Goal: Information Seeking & Learning: Learn about a topic

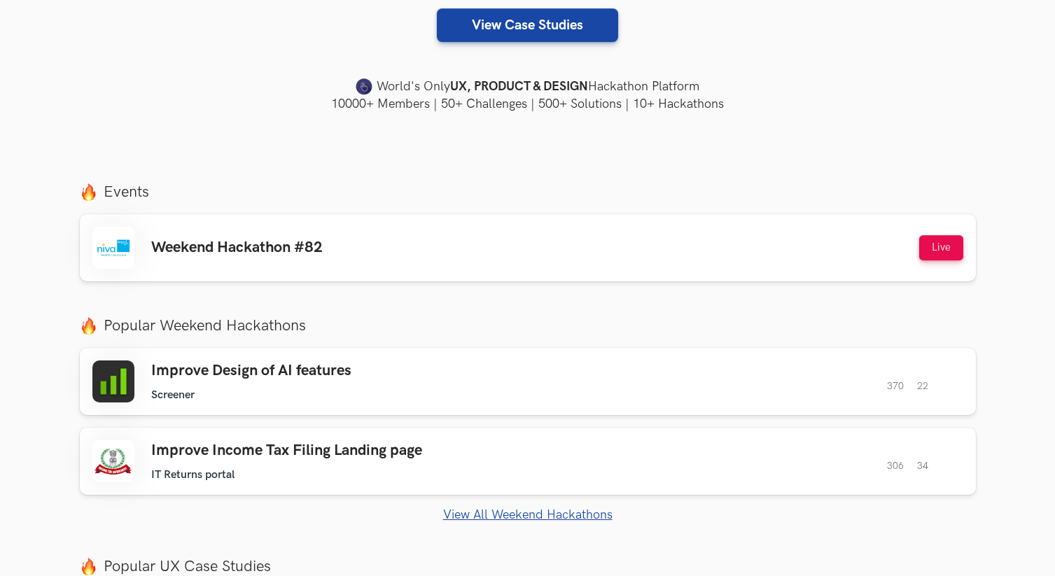
scroll to position [463, 0]
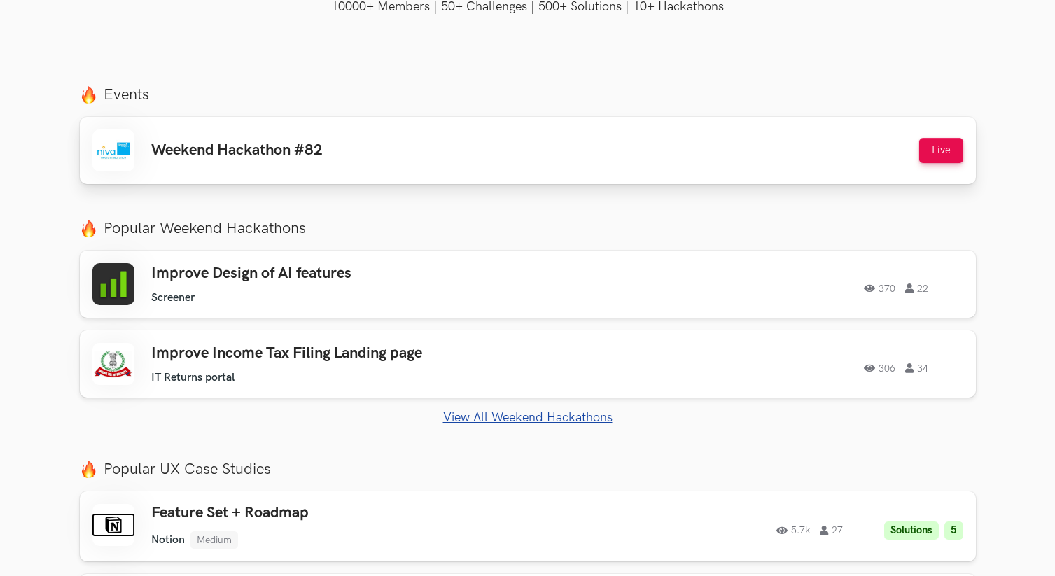
click at [274, 155] on h3 "Weekend Hackathon #82" at bounding box center [237, 150] width 172 height 18
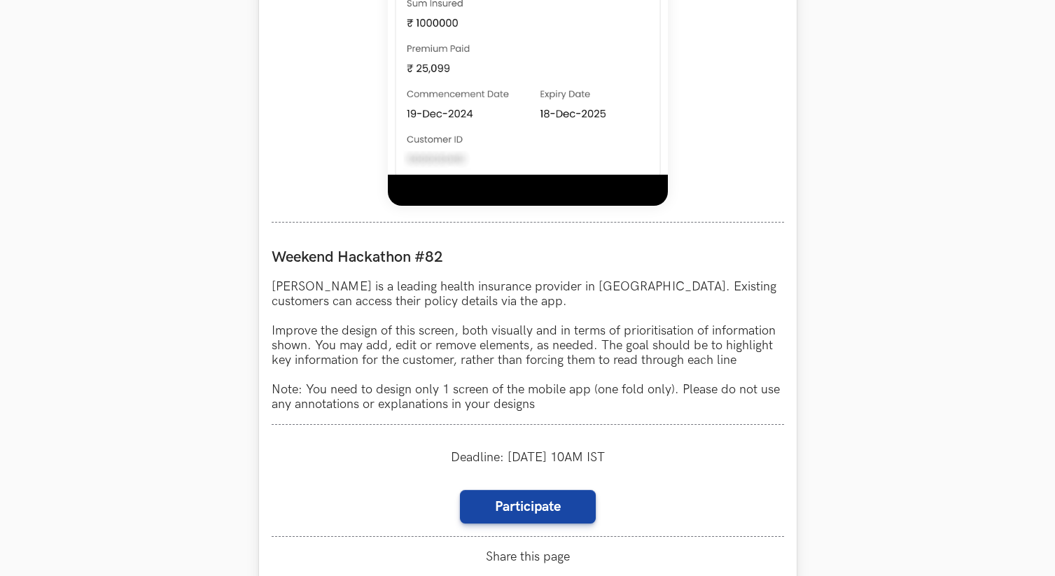
scroll to position [1072, 0]
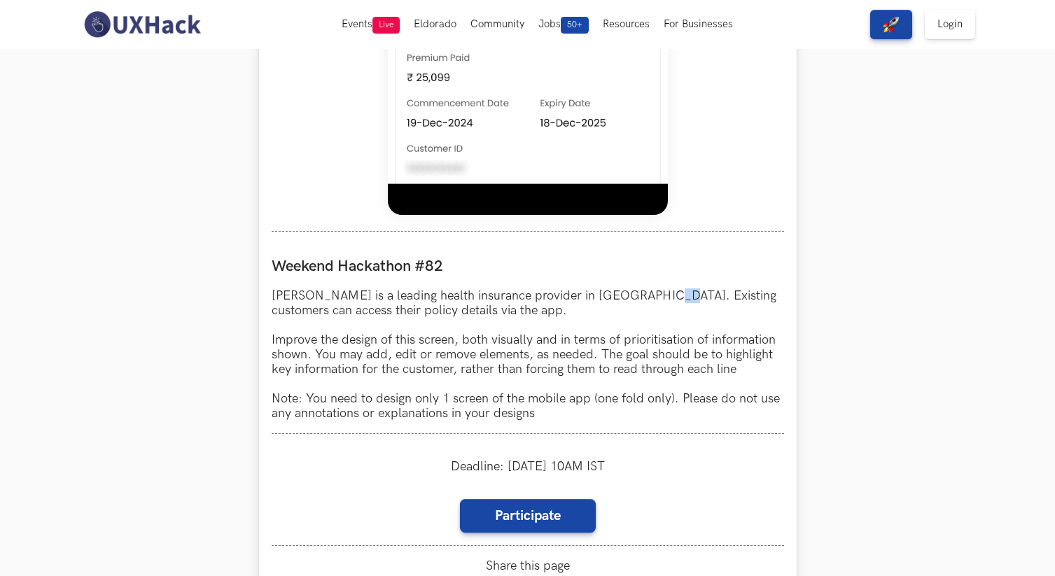
drag, startPoint x: 639, startPoint y: 292, endPoint x: 389, endPoint y: 312, distance: 251.4
click at [625, 293] on p "[PERSON_NAME] is a leading health insurance provider in [GEOGRAPHIC_DATA]. Exis…" at bounding box center [528, 354] width 513 height 132
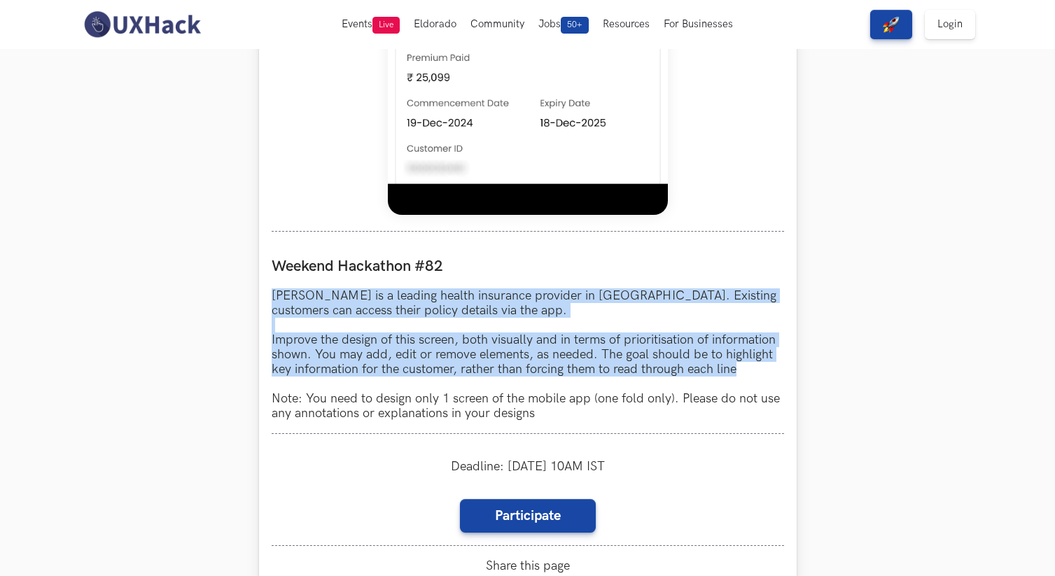
drag, startPoint x: 274, startPoint y: 293, endPoint x: 751, endPoint y: 370, distance: 483.0
click at [751, 370] on p "Niva Bupa is a leading health insurance provider in India. Existing customers c…" at bounding box center [528, 354] width 513 height 132
copy p "Niva Bupa is a leading health insurance provider in India. Existing customers c…"
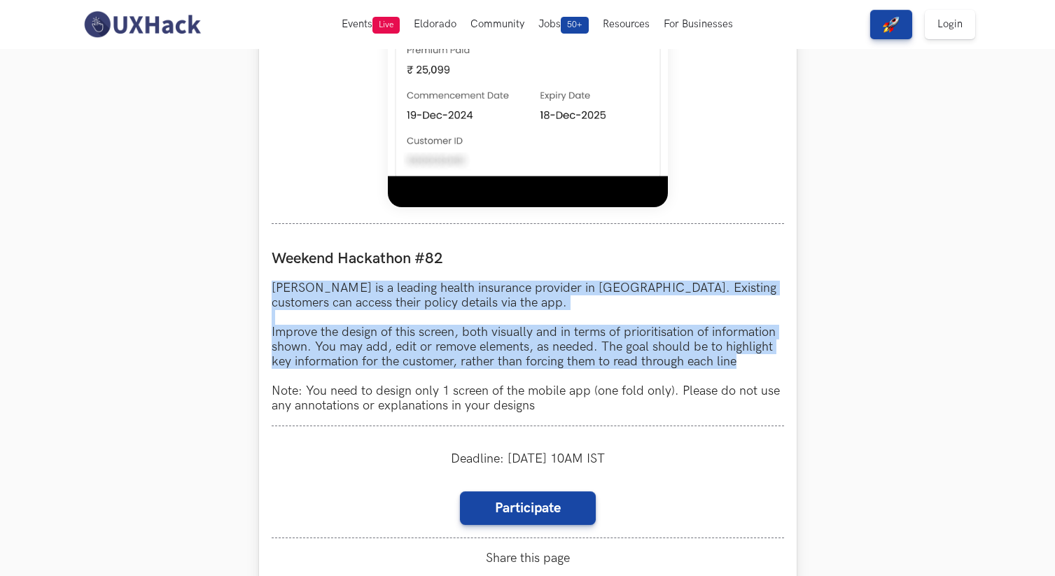
scroll to position [1081, 0]
